Goal: Ask a question: Seek information or help from site administrators or community

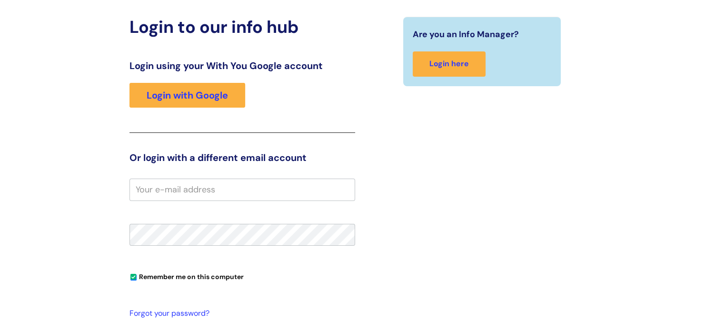
scroll to position [88, 0]
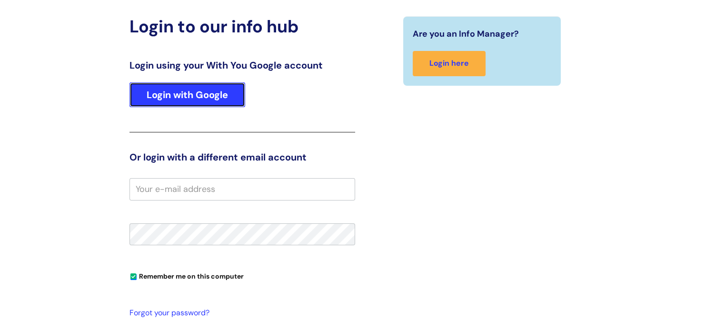
click at [196, 92] on link "Login with Google" at bounding box center [187, 94] width 116 height 25
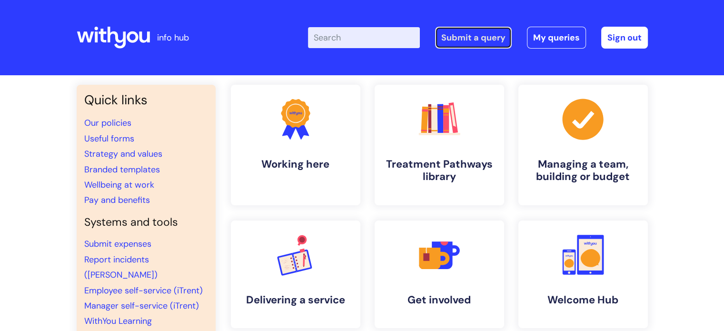
click at [474, 34] on link "Submit a query" at bounding box center [473, 38] width 77 height 22
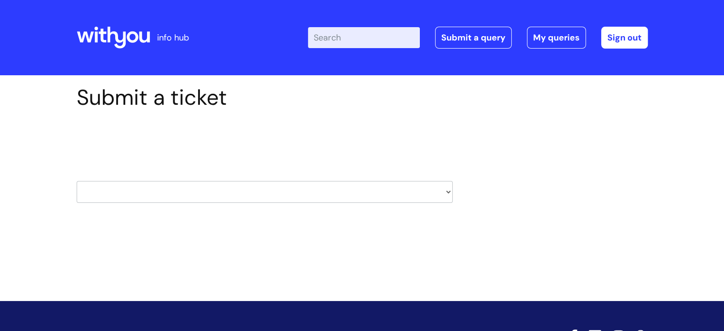
click at [258, 196] on select "HR / People IT and Support Clinical Drug Alerts Finance Accounts Data Support T…" at bounding box center [265, 192] width 376 height 22
select select "it_and_support"
click at [77, 181] on select "HR / People IT and Support Clinical Drug Alerts Finance Accounts Data Support T…" at bounding box center [265, 192] width 376 height 22
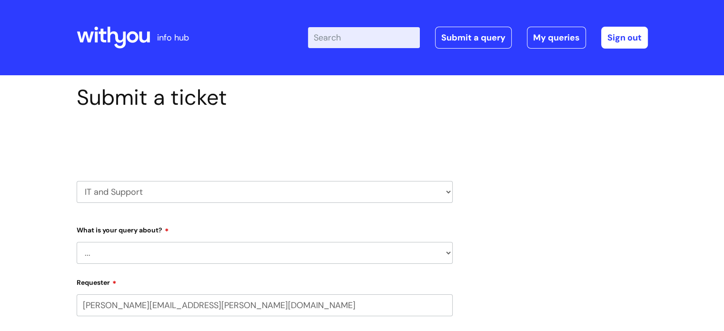
select select "80004157231"
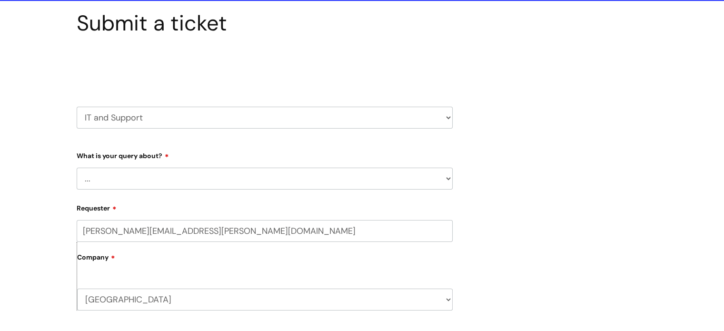
click at [165, 177] on select "... Mobile Phone Reset & MFA Accounts, Starters and Leavers IT Hardware issue I…" at bounding box center [265, 178] width 376 height 22
select select "Printing & Scanning"
click at [77, 167] on select "... Mobile Phone Reset & MFA Accounts, Starters and Leavers IT Hardware issue I…" at bounding box center [265, 178] width 376 height 22
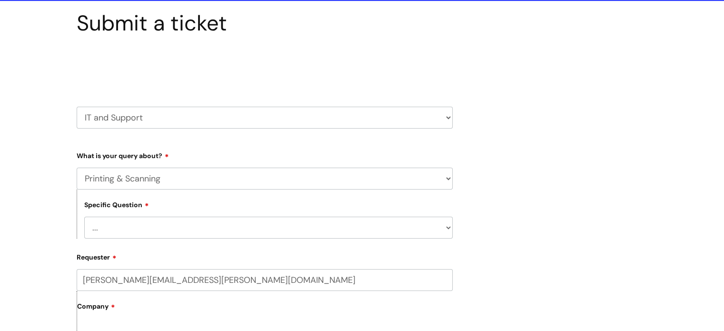
click at [167, 223] on select "... I need help finding or adding a printer I need help to scan a document I ne…" at bounding box center [268, 227] width 368 height 22
click at [160, 183] on select "... Mobile Phone Reset & MFA Accounts, Starters and Leavers IT Hardware issue I…" at bounding box center [265, 178] width 376 height 22
click at [77, 167] on select "... Mobile Phone Reset & MFA Accounts, Starters and Leavers IT Hardware issue I…" at bounding box center [265, 178] width 376 height 22
click at [138, 221] on select "... I need help finding or adding a printer I need help to scan a document I ne…" at bounding box center [268, 227] width 368 height 22
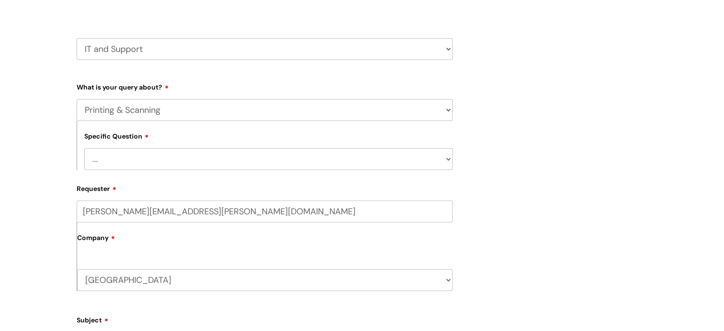
scroll to position [151, 0]
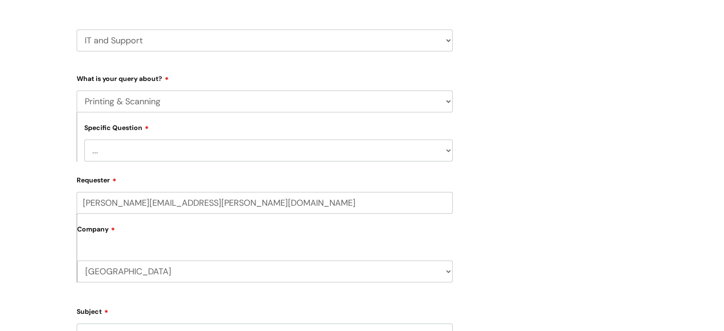
click at [127, 140] on select "... I need help finding or adding a printer I need help to scan a document I ne…" at bounding box center [268, 150] width 368 height 22
select select "I need help finding or adding a printer"
click at [84, 139] on select "... I need help finding or adding a printer I need help to scan a document I ne…" at bounding box center [268, 150] width 368 height 22
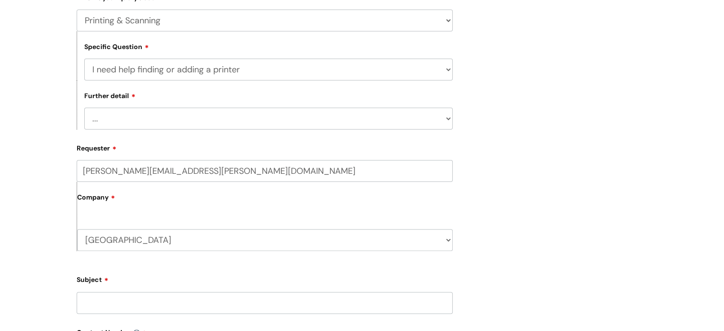
scroll to position [237, 0]
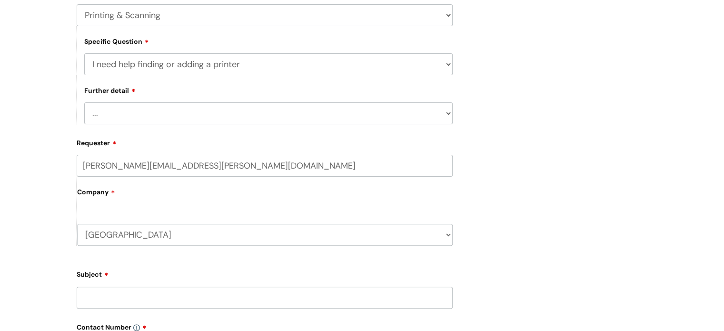
click at [124, 108] on select "... I need help with my Printix login" at bounding box center [268, 113] width 368 height 22
click at [141, 118] on select "... I need help with my Printix login" at bounding box center [268, 113] width 368 height 22
click at [133, 68] on select "... I need help finding or adding a printer I need help to scan a document I ne…" at bounding box center [268, 64] width 368 height 22
click at [149, 18] on select "... Mobile Phone Reset & MFA Accounts, Starters and Leavers IT Hardware issue I…" at bounding box center [265, 15] width 376 height 22
select select "Something Else"
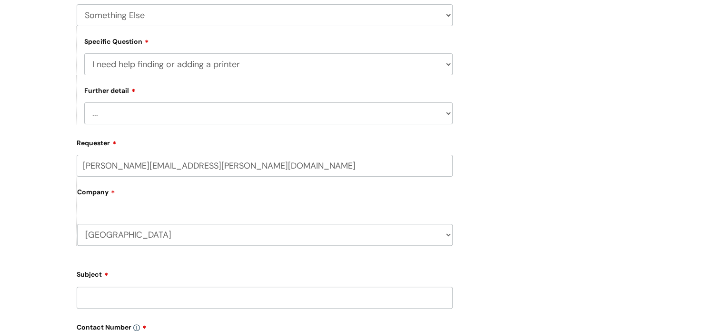
click at [77, 4] on select "... Mobile Phone Reset & MFA Accounts, Starters and Leavers IT Hardware issue I…" at bounding box center [265, 15] width 376 height 22
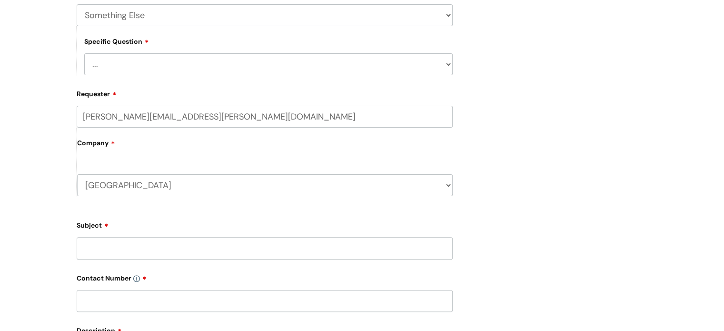
click at [129, 67] on select "... My problem is not listed" at bounding box center [268, 64] width 368 height 22
select select "My problem is not listed"
click at [84, 53] on select "... My problem is not listed" at bounding box center [268, 64] width 368 height 22
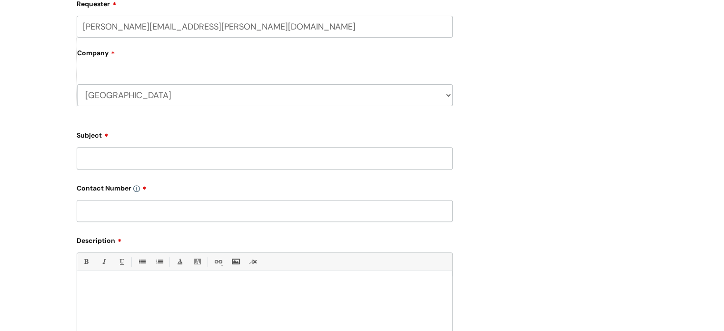
scroll to position [327, 0]
click at [129, 155] on input "Subject" at bounding box center [265, 158] width 376 height 22
type input "Printing App"
click at [112, 210] on input "text" at bounding box center [265, 211] width 376 height 22
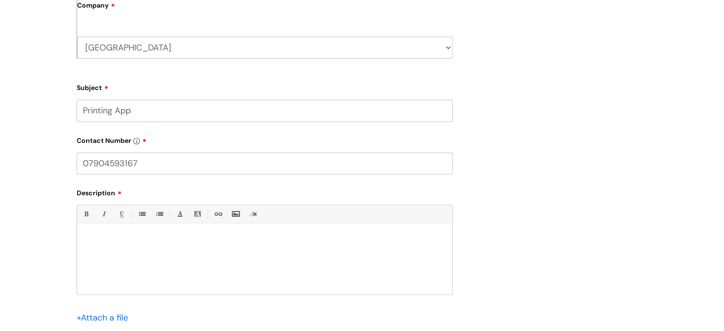
type input "07904593167"
click at [114, 257] on div at bounding box center [264, 261] width 375 height 66
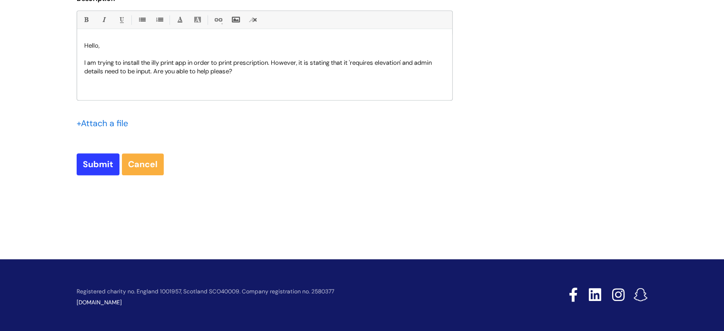
scroll to position [574, 0]
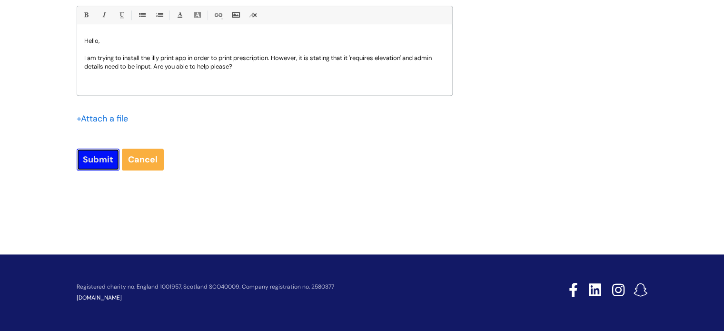
click at [104, 159] on input "Submit" at bounding box center [98, 159] width 43 height 22
type input "Please Wait..."
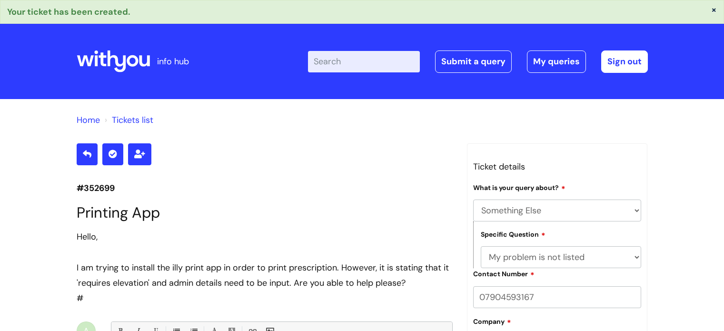
select select "Something Else"
select select "My problem is not listed"
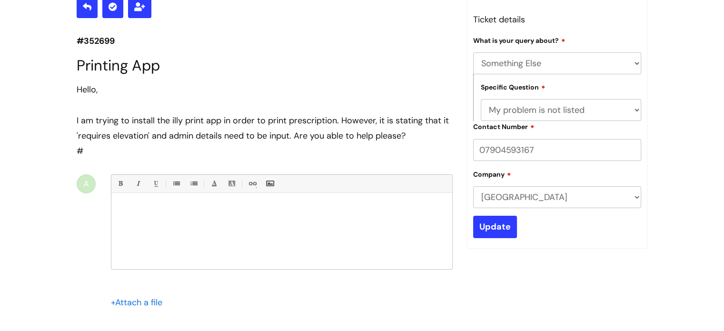
scroll to position [21, 0]
